Goal: Information Seeking & Learning: Learn about a topic

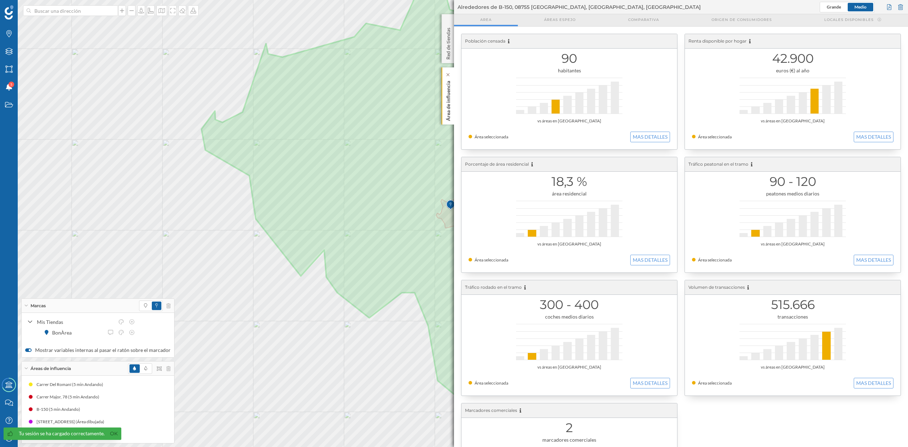
click at [447, 95] on p "Área de influencia" at bounding box center [448, 99] width 7 height 43
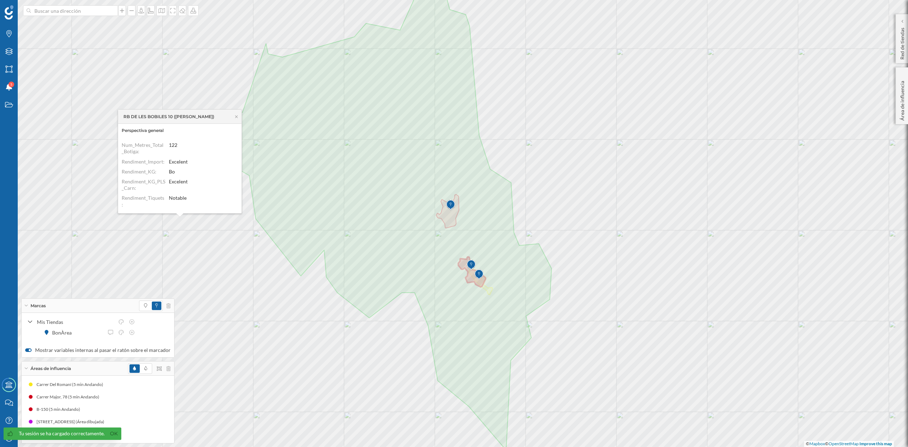
scroll to position [104, 0]
drag, startPoint x: 237, startPoint y: 184, endPoint x: 236, endPoint y: 175, distance: 10.0
click at [236, 175] on dl "ID: 362 Dirección: RB DE LES BOBILES 10 (MARTORELL) Filtro ID: 362 Implantacio_…" at bounding box center [180, 174] width 116 height 71
drag, startPoint x: 237, startPoint y: 183, endPoint x: 240, endPoint y: 168, distance: 15.5
click at [240, 168] on div "Perspectiva general ID: 362 Dirección: RB DE LES BOBILES 10 (MARTORELL) Filtro …" at bounding box center [179, 168] width 123 height 89
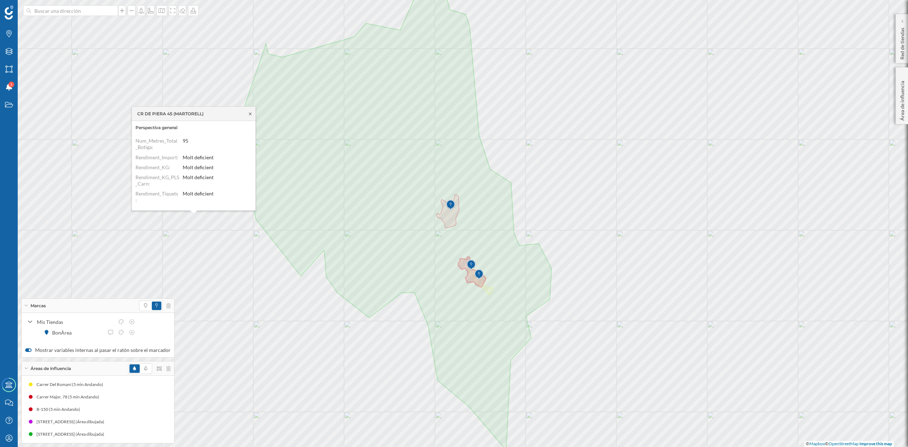
click at [251, 113] on icon at bounding box center [250, 114] width 5 height 4
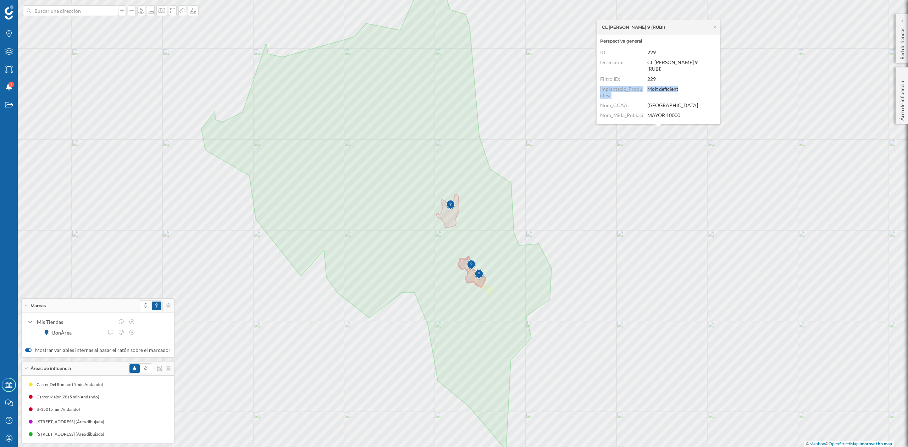
drag, startPoint x: 716, startPoint y: 74, endPoint x: 714, endPoint y: 87, distance: 12.1
click at [714, 87] on dl "ID: 229 Dirección: CL [PERSON_NAME] 9 (RUBI) Filtro ID: 229 Implantacio_Product…" at bounding box center [658, 84] width 116 height 71
click at [716, 87] on dl "ID: 229 Dirección: CL [PERSON_NAME] 9 (RUBI) Filtro ID: 229 Implantacio_Product…" at bounding box center [658, 84] width 116 height 71
drag, startPoint x: 716, startPoint y: 84, endPoint x: 718, endPoint y: 103, distance: 18.9
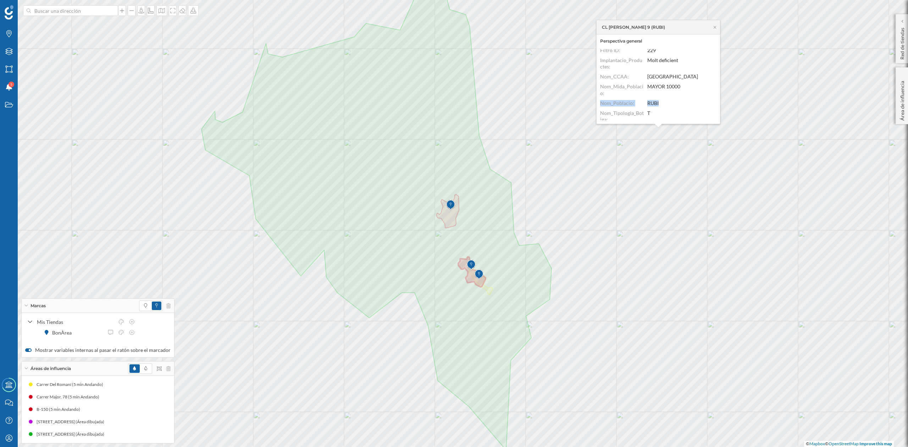
click at [718, 103] on div "Perspectiva general ID: 229 Dirección: CL [PERSON_NAME] 9 (RUBI) Filtro ID: 229…" at bounding box center [658, 78] width 123 height 89
click at [714, 26] on icon at bounding box center [715, 27] width 2 height 2
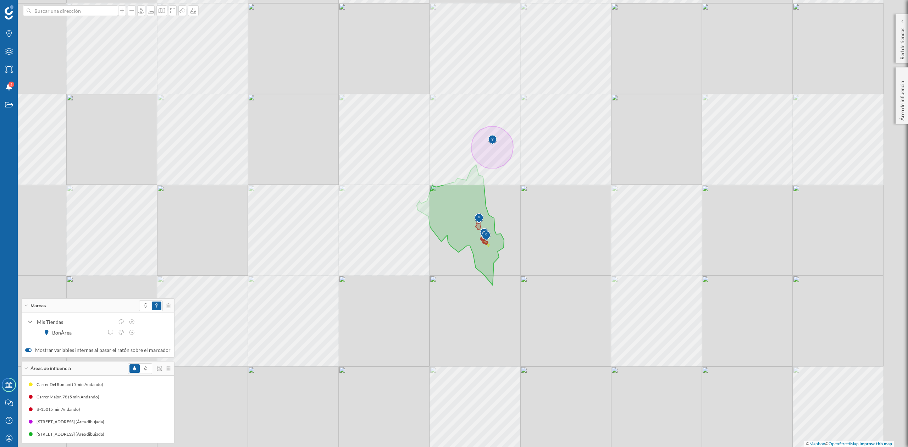
click at [498, 272] on div "© Mapbox © OpenStreetMap Improve this map" at bounding box center [454, 223] width 908 height 447
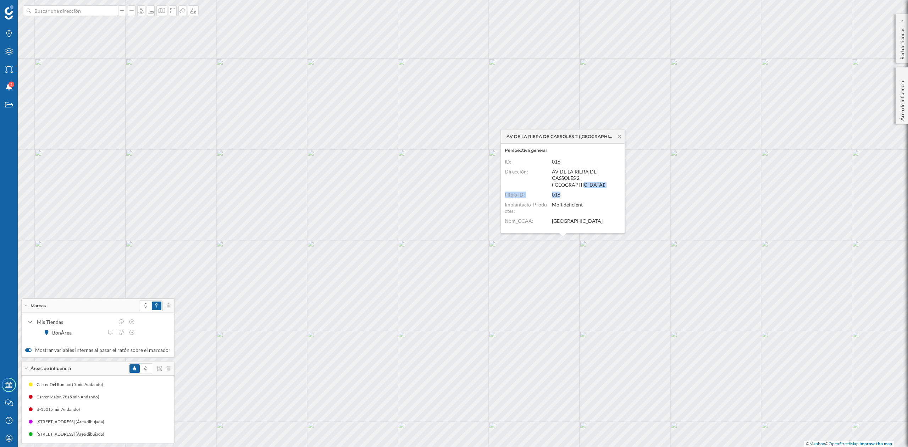
drag, startPoint x: 621, startPoint y: 179, endPoint x: 621, endPoint y: 185, distance: 5.7
click at [621, 185] on div "Perspectiva general ID: 016 Dirección: [STREET_ADDRESS] Filtro ID: 016 Implanta…" at bounding box center [562, 188] width 123 height 89
click at [621, 214] on div "Perspectiva general ID: 016 Dirección: [STREET_ADDRESS] Filtro ID: 016 Implanta…" at bounding box center [562, 188] width 123 height 89
click at [621, 191] on div "Perspectiva general ID: 016 Dirección: [STREET_ADDRESS] Filtro ID: 016 Implanta…" at bounding box center [562, 188] width 123 height 89
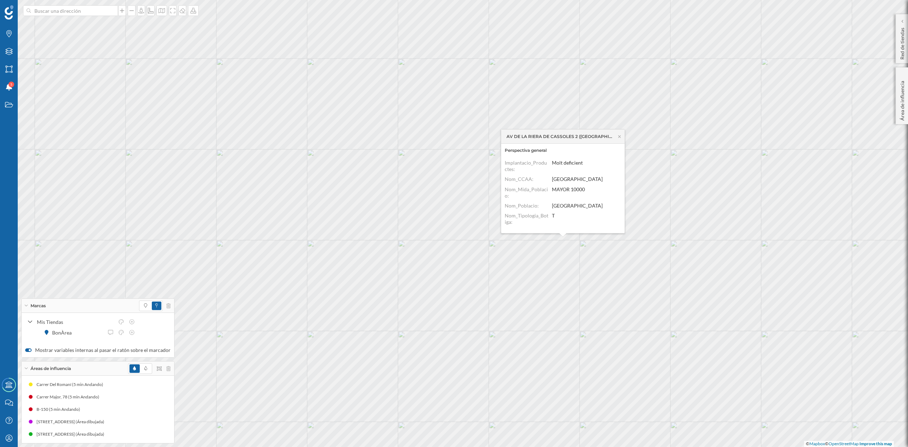
click at [619, 165] on dl "ID: 016 Dirección: [STREET_ADDRESS] ([GEOGRAPHIC_DATA]) Filtro ID: 016 Implanta…" at bounding box center [563, 194] width 116 height 71
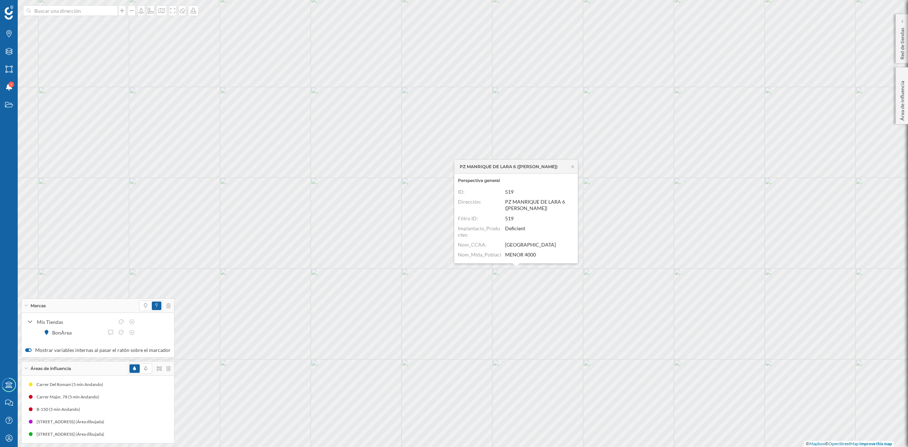
click at [574, 249] on dl "ID: 519 Dirección: PZ MANRIQUE DE LARA 6 (MOLINA) Filtro ID: 519 Implantacio_Pr…" at bounding box center [516, 224] width 116 height 71
drag, startPoint x: 574, startPoint y: 208, endPoint x: 573, endPoint y: 226, distance: 18.4
click at [573, 226] on dl "ID: 519 Dirección: PZ MANRIQUE DE LARA 6 (MOLINA) Filtro ID: 519 Implantacio_Pr…" at bounding box center [516, 224] width 116 height 71
click at [575, 225] on div "Perspectiva general ID: 519 Dirección: PZ MANRIQUE DE LARA 6 (MOLINA) Filtro ID…" at bounding box center [515, 218] width 123 height 89
click at [574, 234] on dl "ID: 519 Dirección: PZ MANRIQUE DE LARA 6 (MOLINA) Filtro ID: 519 Implantacio_Pr…" at bounding box center [516, 224] width 116 height 71
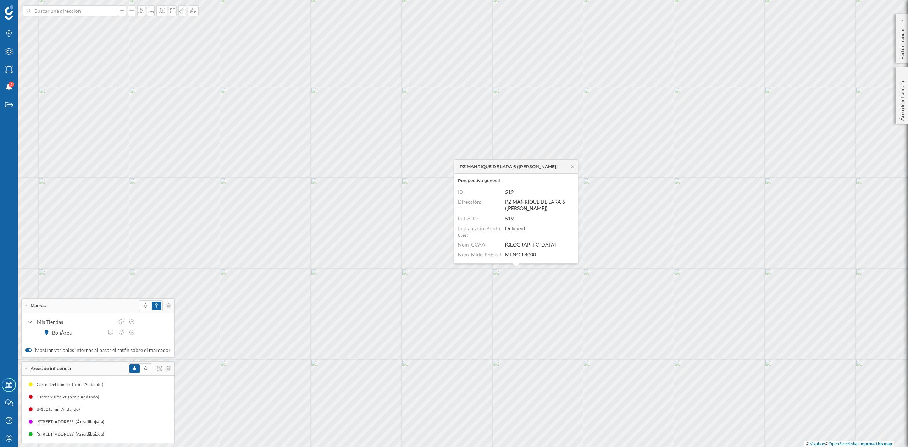
click at [574, 234] on dl "ID: 519 Dirección: PZ MANRIQUE DE LARA 6 (MOLINA) Filtro ID: 519 Implantacio_Pr…" at bounding box center [516, 224] width 116 height 71
click at [575, 242] on div "Perspectiva general ID: 519 Dirección: PZ MANRIQUE DE LARA 6 (MOLINA) Filtro ID…" at bounding box center [515, 218] width 123 height 89
click at [574, 243] on dl "ID: 519 Dirección: PZ MANRIQUE DE LARA 6 (MOLINA) Filtro ID: 519 Implantacio_Pr…" at bounding box center [516, 224] width 116 height 71
drag, startPoint x: 574, startPoint y: 207, endPoint x: 573, endPoint y: 227, distance: 20.2
click at [573, 227] on div "Perspectiva general ID: 519 Dirección: PZ MANRIQUE DE LARA 6 (MOLINA) Filtro ID…" at bounding box center [515, 218] width 123 height 89
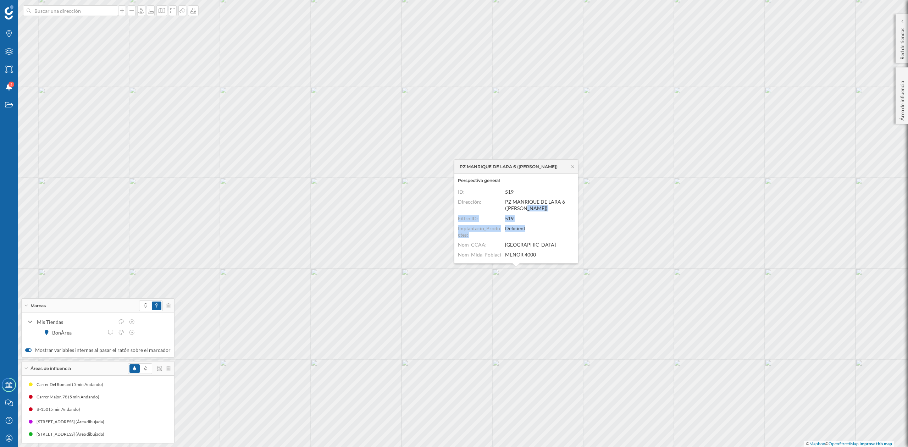
click at [574, 216] on div "Perspectiva general ID: 519 Dirección: PZ MANRIQUE DE LARA 6 (MOLINA) Filtro ID…" at bounding box center [515, 218] width 123 height 89
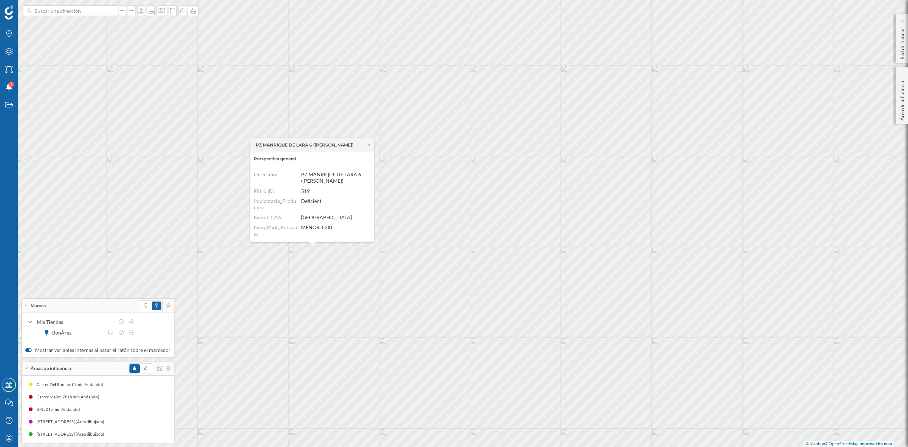
scroll to position [0, 0]
click at [368, 159] on h6 "Perspectiva general" at bounding box center [312, 159] width 116 height 6
click at [366, 145] on icon at bounding box center [368, 145] width 5 height 4
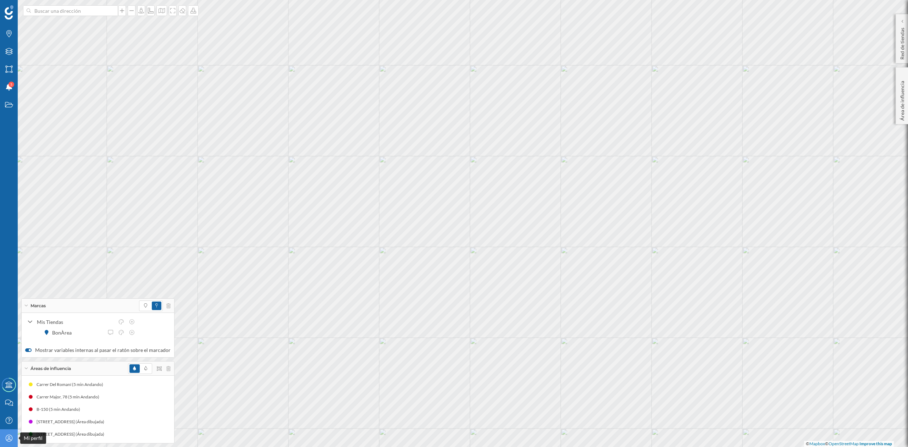
click at [5, 439] on icon "Mi perfil" at bounding box center [9, 438] width 9 height 7
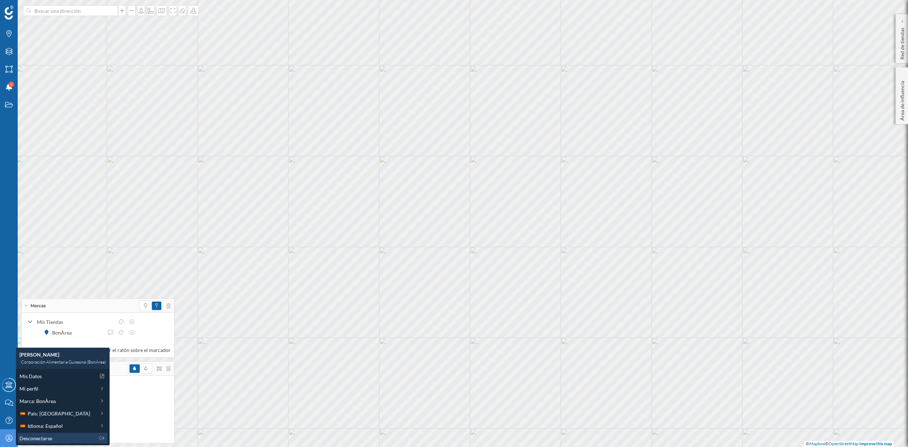
drag, startPoint x: 23, startPoint y: 436, endPoint x: 44, endPoint y: 443, distance: 22.3
click at [23, 436] on span "Desconectarse" at bounding box center [36, 438] width 33 height 7
